Goal: Task Accomplishment & Management: Complete application form

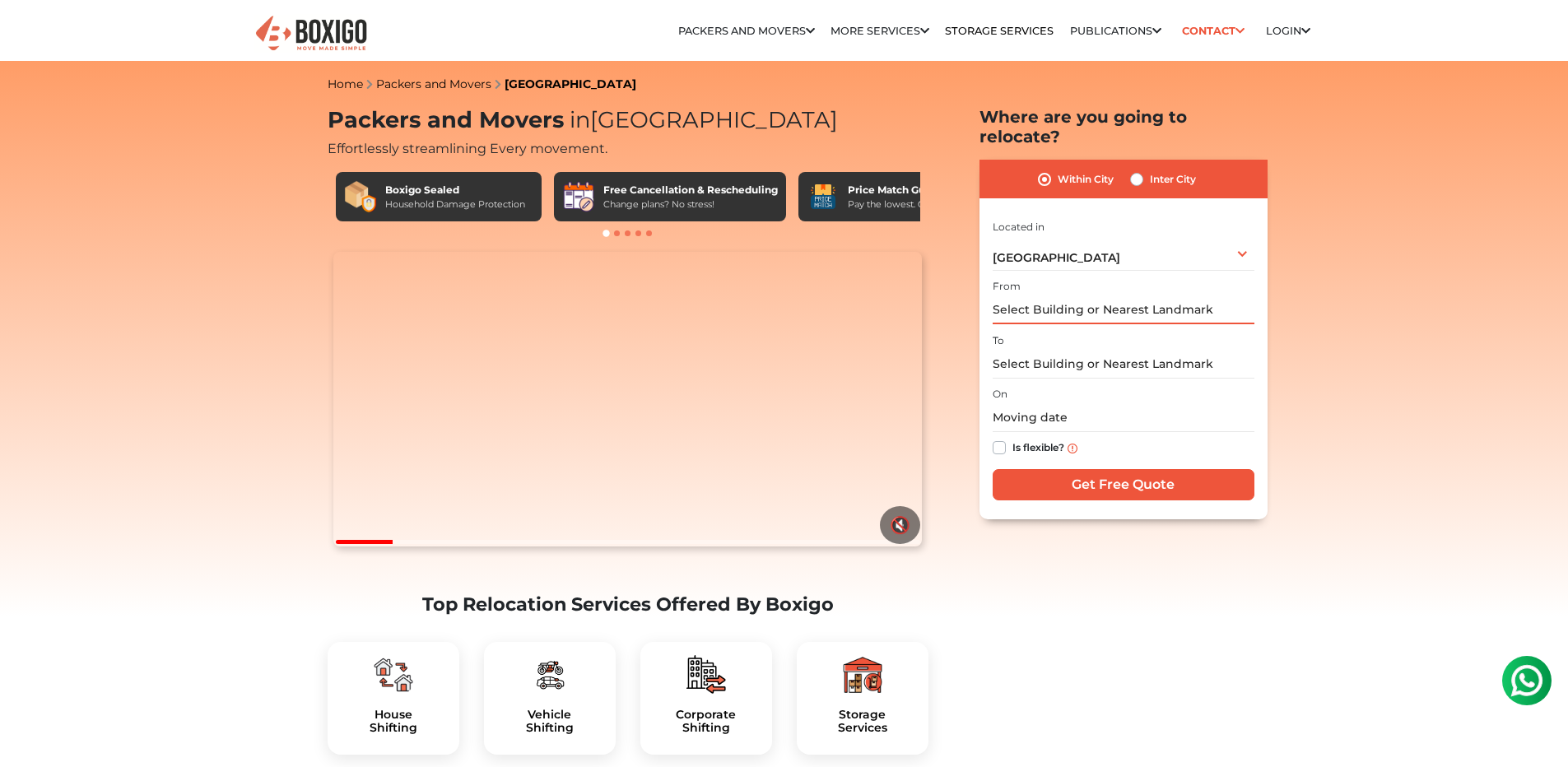
click at [1102, 296] on input "text" at bounding box center [1123, 310] width 262 height 28
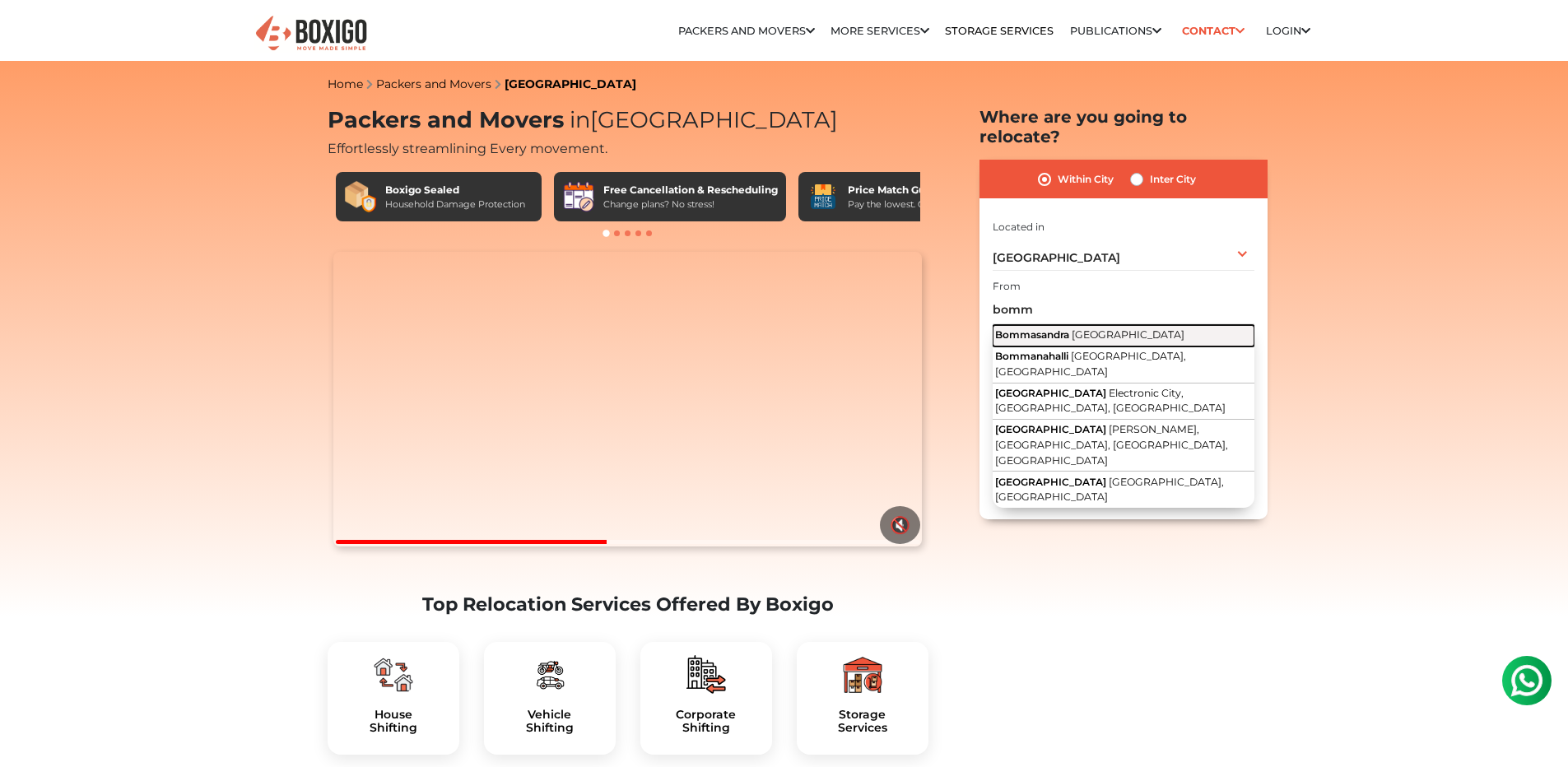
click at [1099, 328] on span "[GEOGRAPHIC_DATA]" at bounding box center [1128, 333] width 113 height 12
type input "[GEOGRAPHIC_DATA], [GEOGRAPHIC_DATA]"
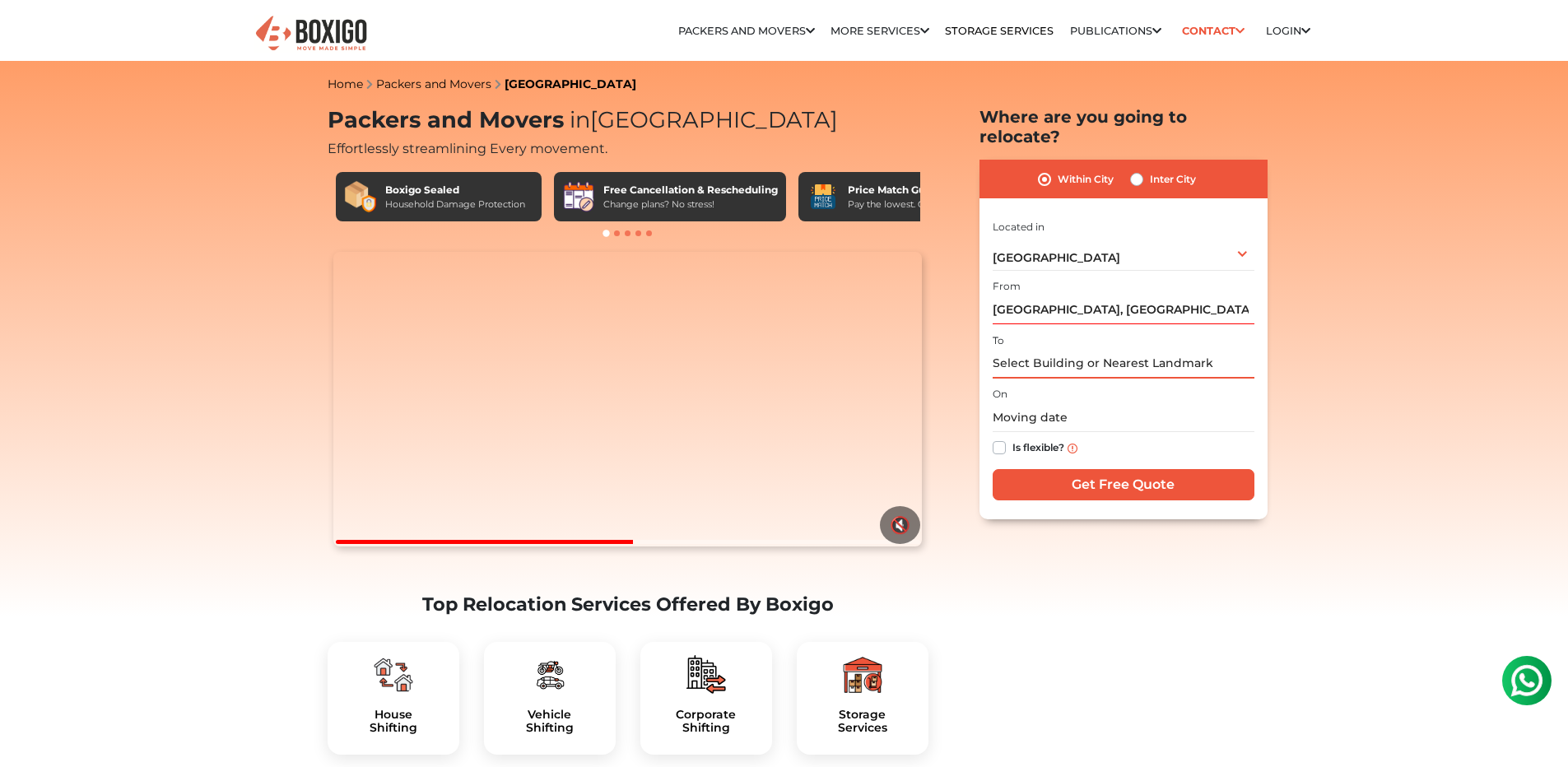
click at [1092, 350] on input "text" at bounding box center [1123, 364] width 262 height 28
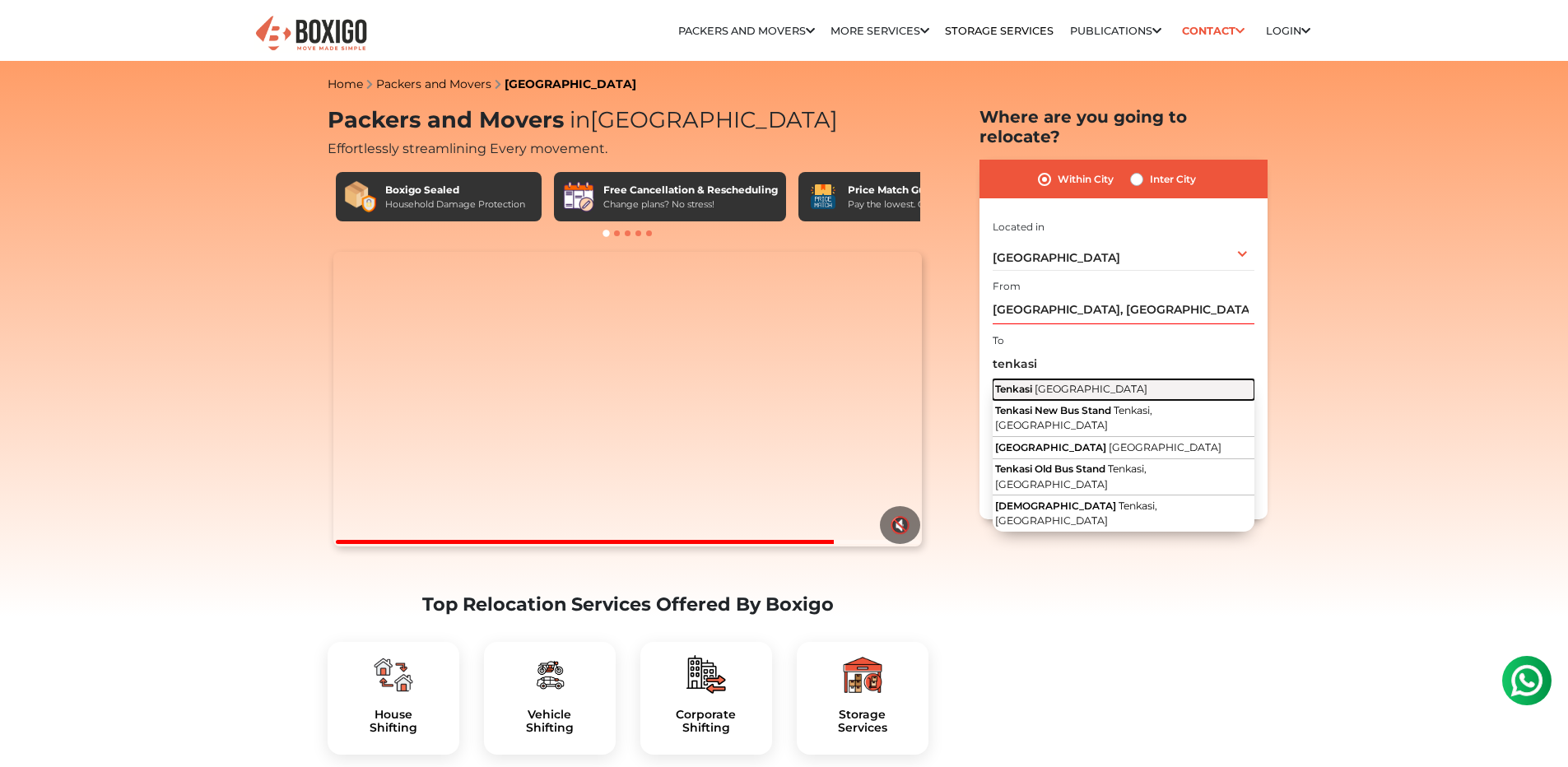
click at [1010, 382] on span "Tenkasi" at bounding box center [1014, 388] width 37 height 12
type input "Tenkasi, [GEOGRAPHIC_DATA]"
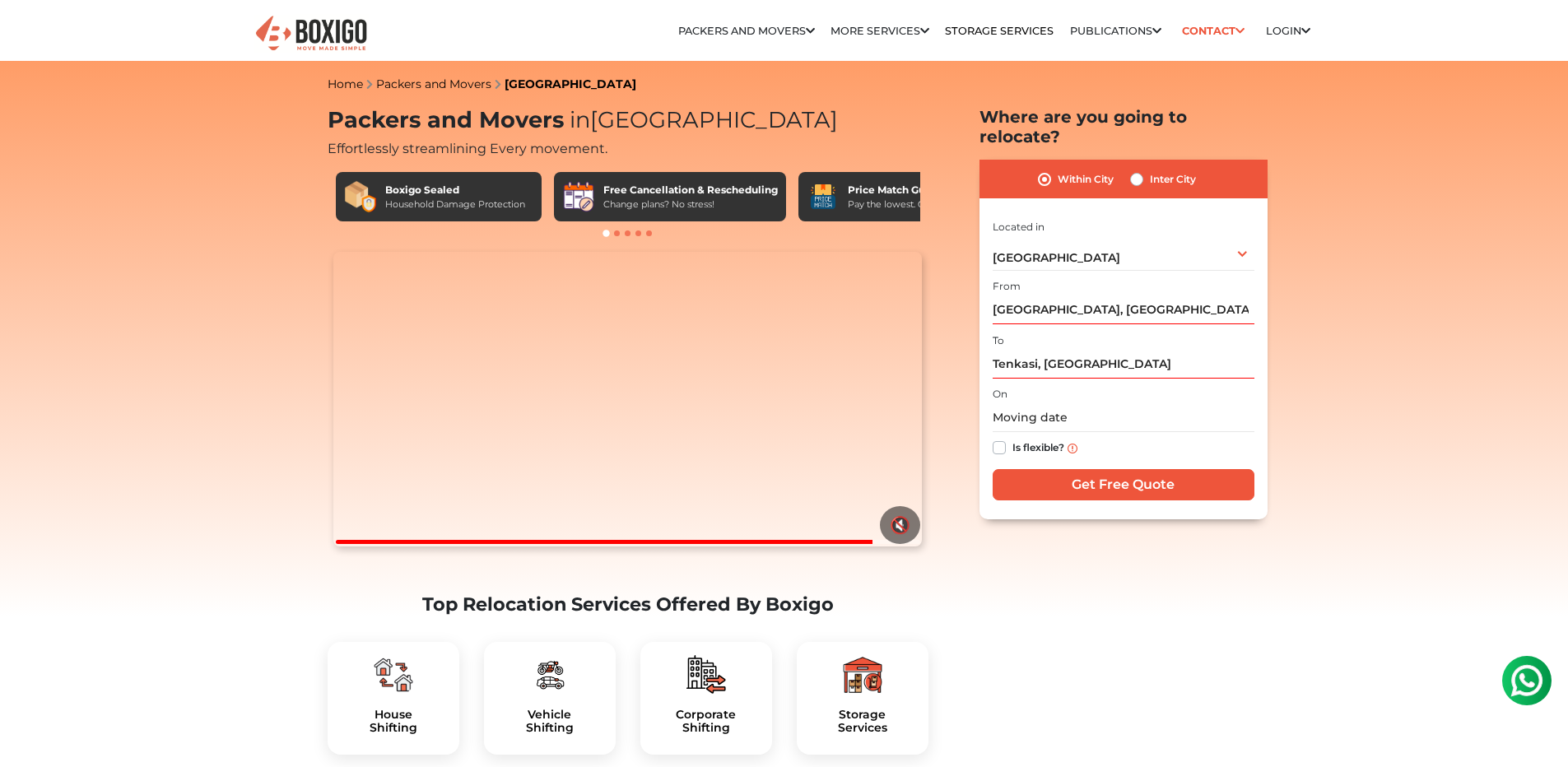
click at [1052, 432] on div "Is flexible?" at bounding box center [1123, 447] width 262 height 32
click at [1052, 403] on input "text" at bounding box center [1123, 417] width 262 height 28
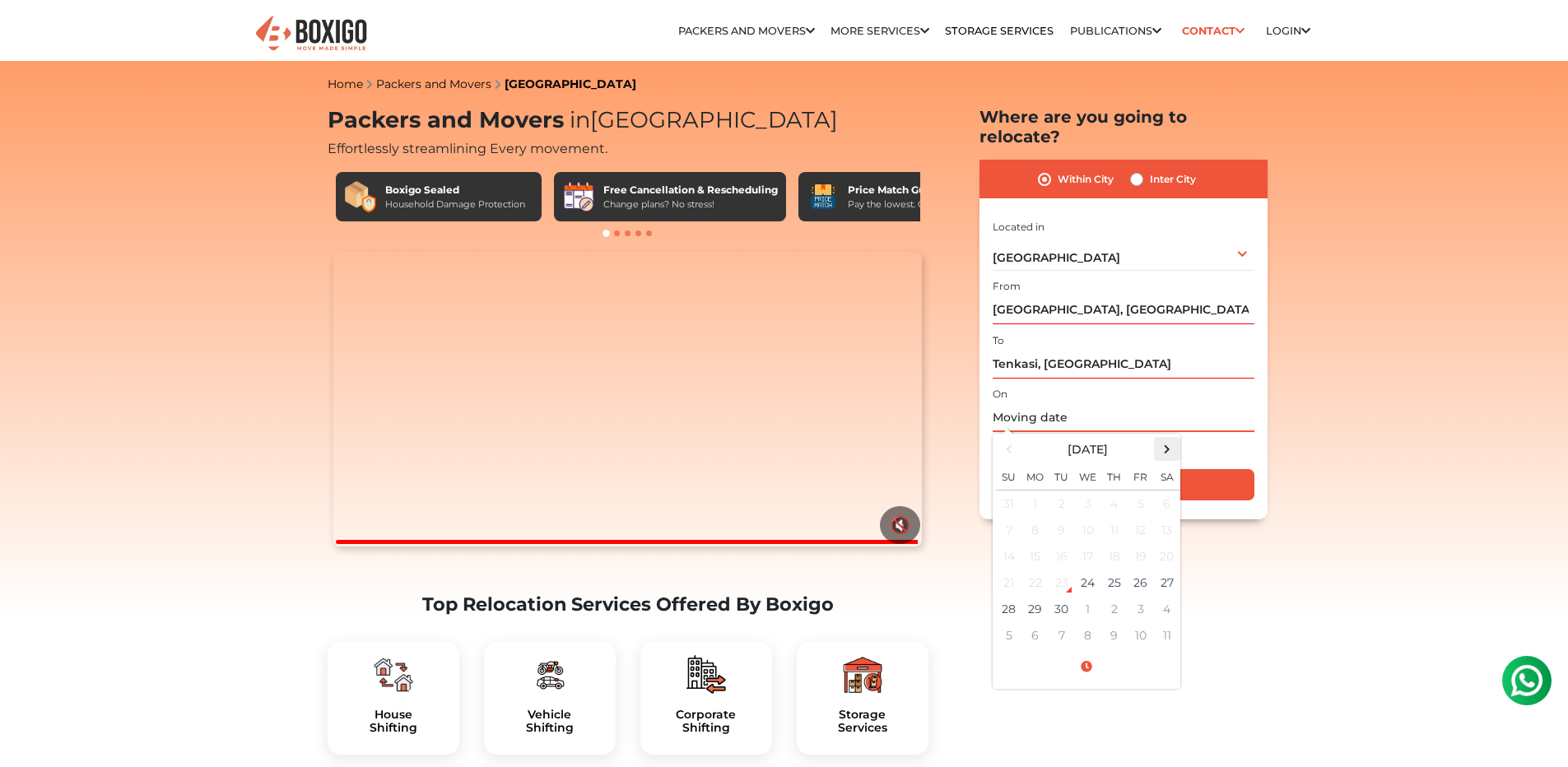
click at [1170, 437] on span at bounding box center [1166, 448] width 22 height 22
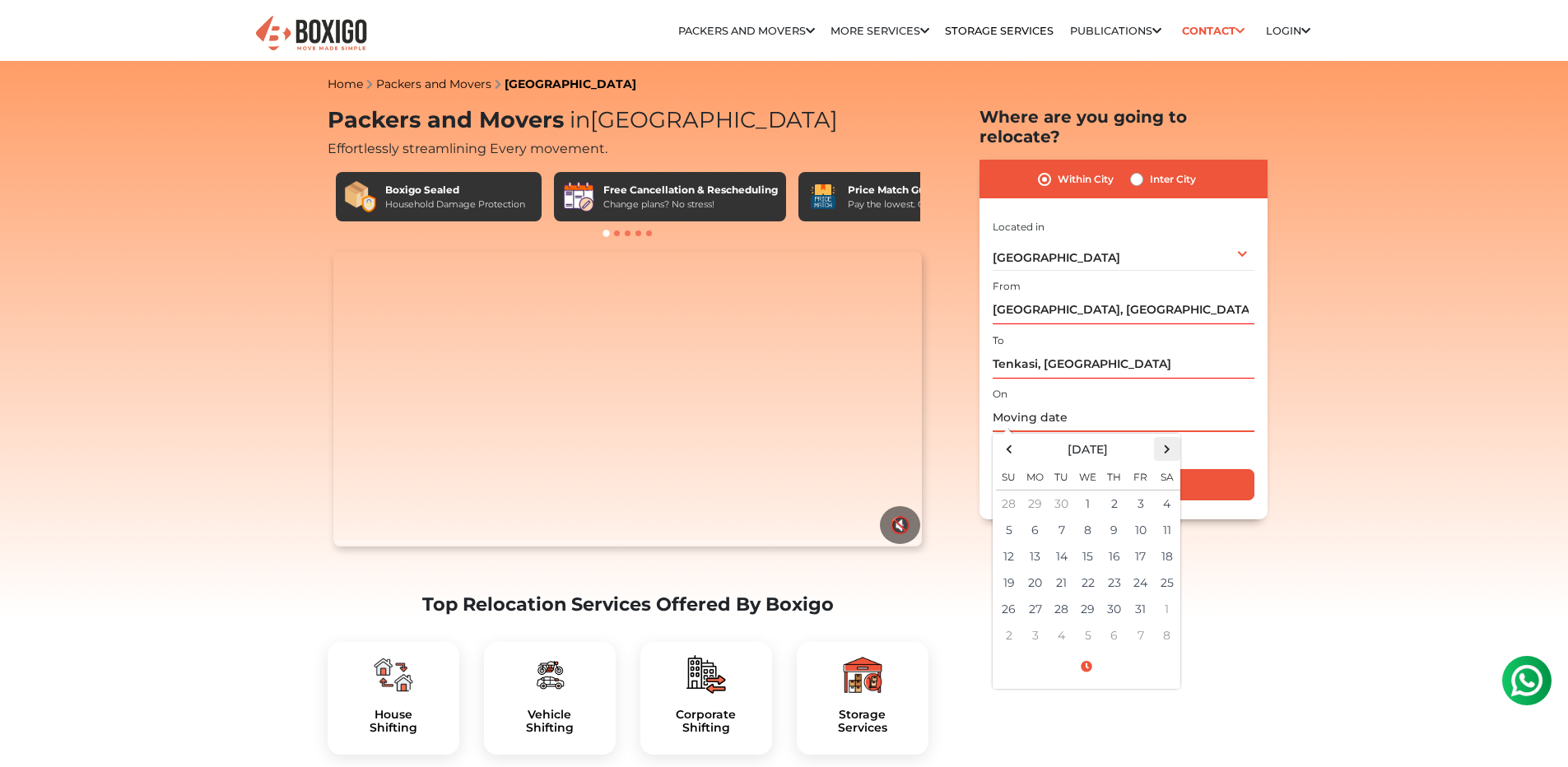
click at [1170, 437] on span at bounding box center [1166, 448] width 22 height 22
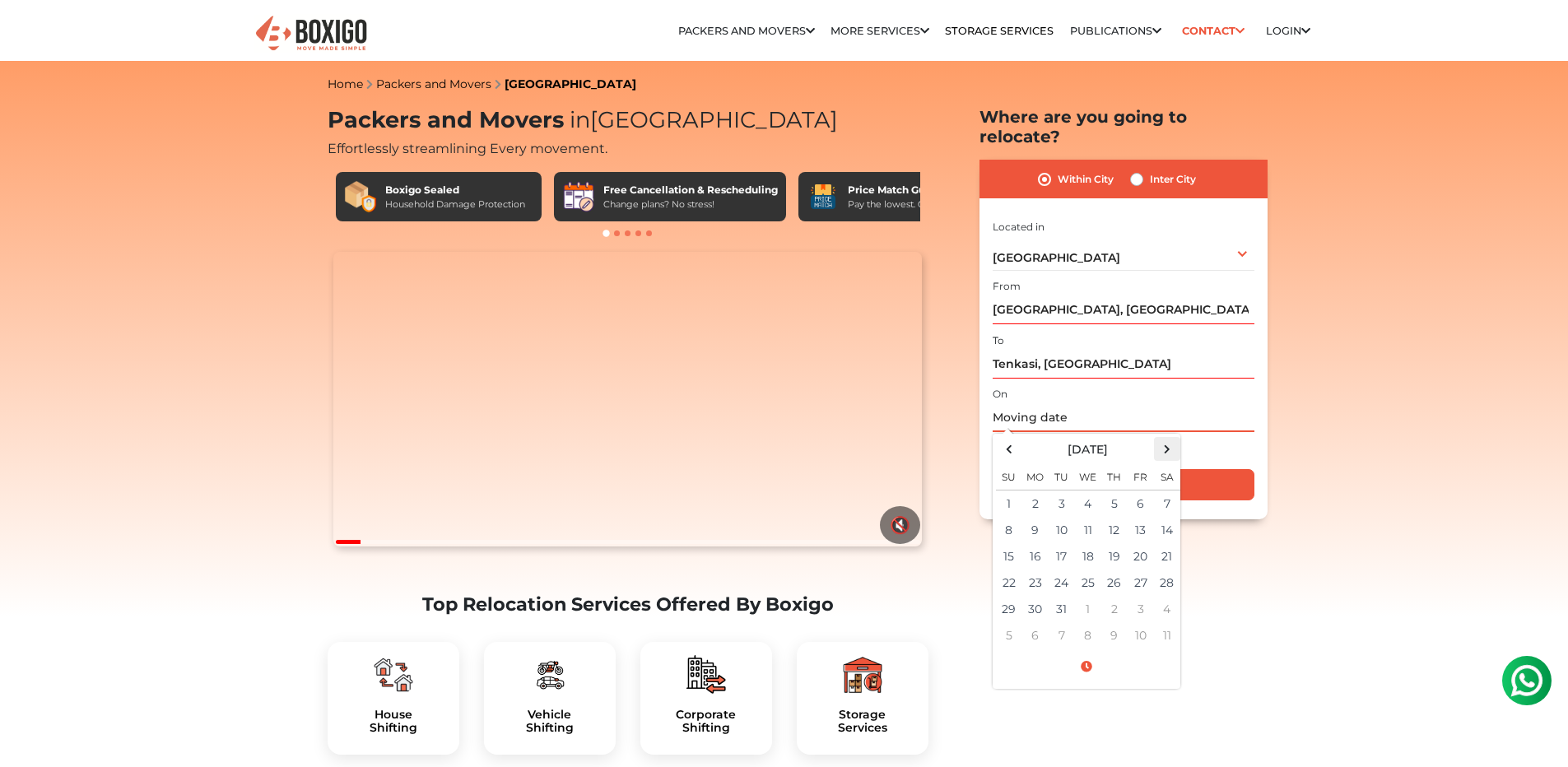
click at [1170, 437] on span at bounding box center [1166, 448] width 22 height 22
click at [1111, 595] on td "30" at bounding box center [1114, 608] width 27 height 27
click at [999, 437] on span at bounding box center [1008, 448] width 22 height 22
click at [1059, 595] on td "31" at bounding box center [1062, 608] width 27 height 27
type input "[DATE] 12:00 AM"
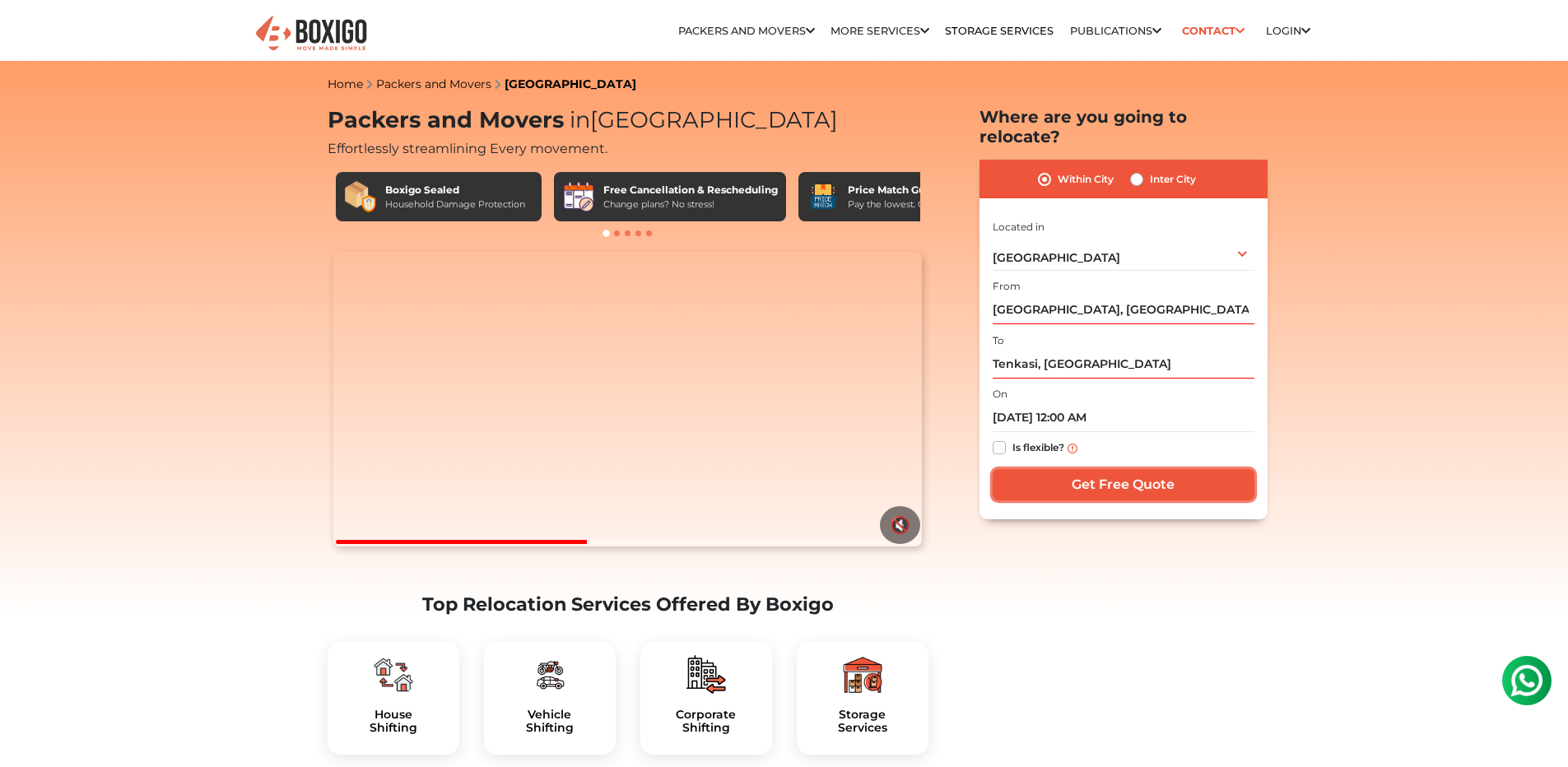
click at [1136, 468] on input "Get Free Quote" at bounding box center [1123, 484] width 262 height 31
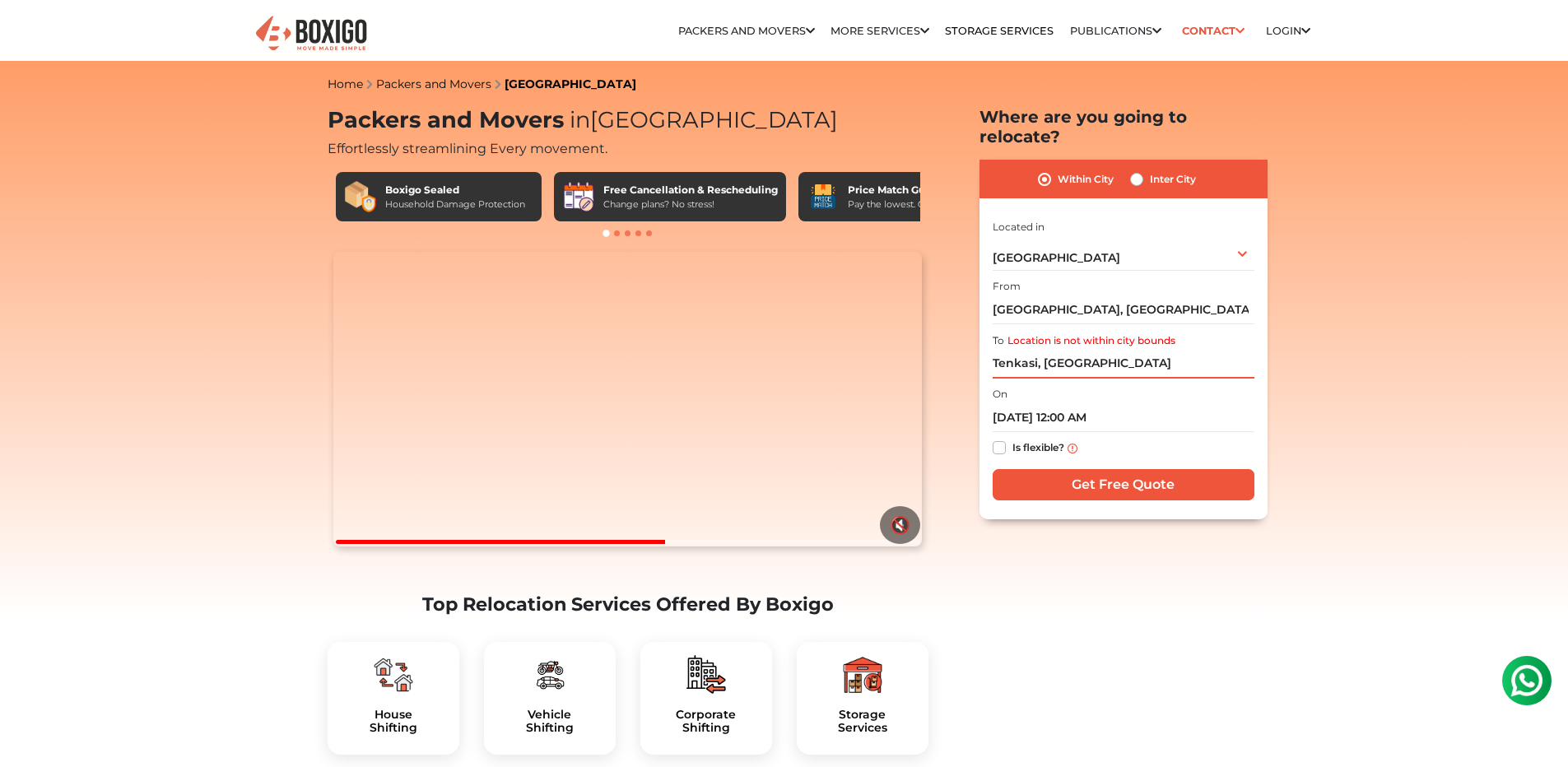
click at [1096, 350] on input "Tenkasi, [GEOGRAPHIC_DATA]" at bounding box center [1123, 364] width 262 height 28
